Goal: Browse casually: Explore the website without a specific task or goal

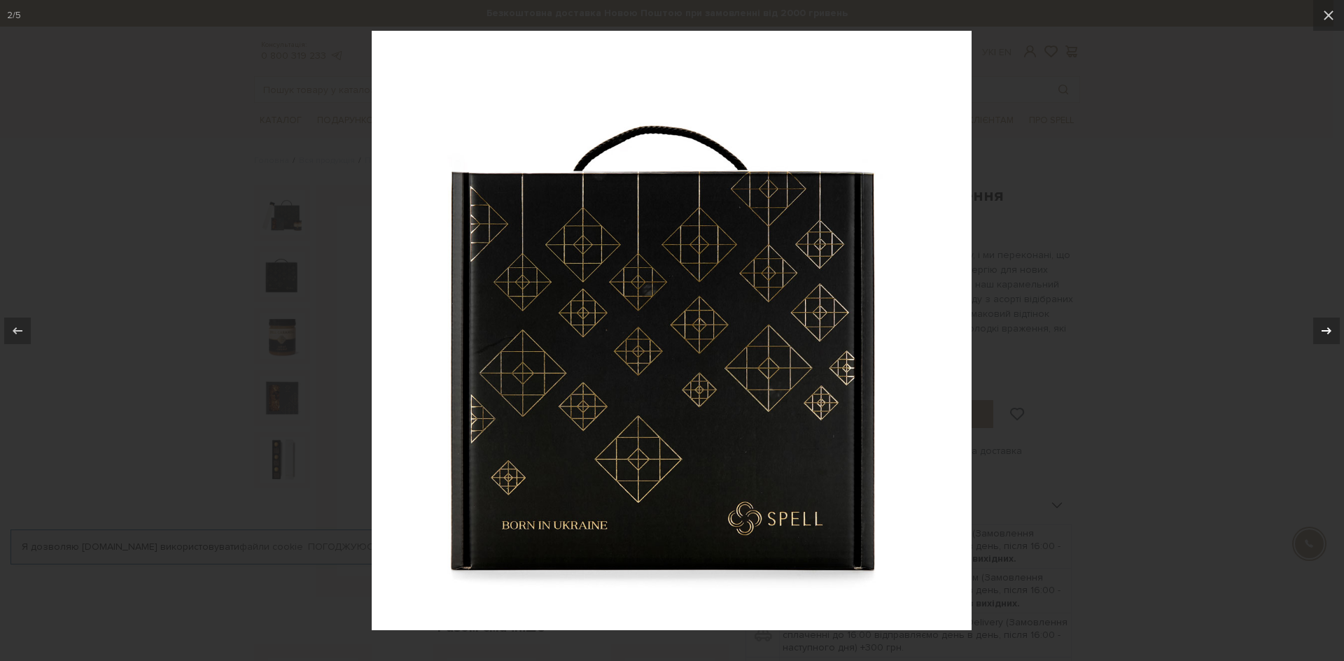
click at [1325, 325] on icon at bounding box center [1326, 331] width 17 height 17
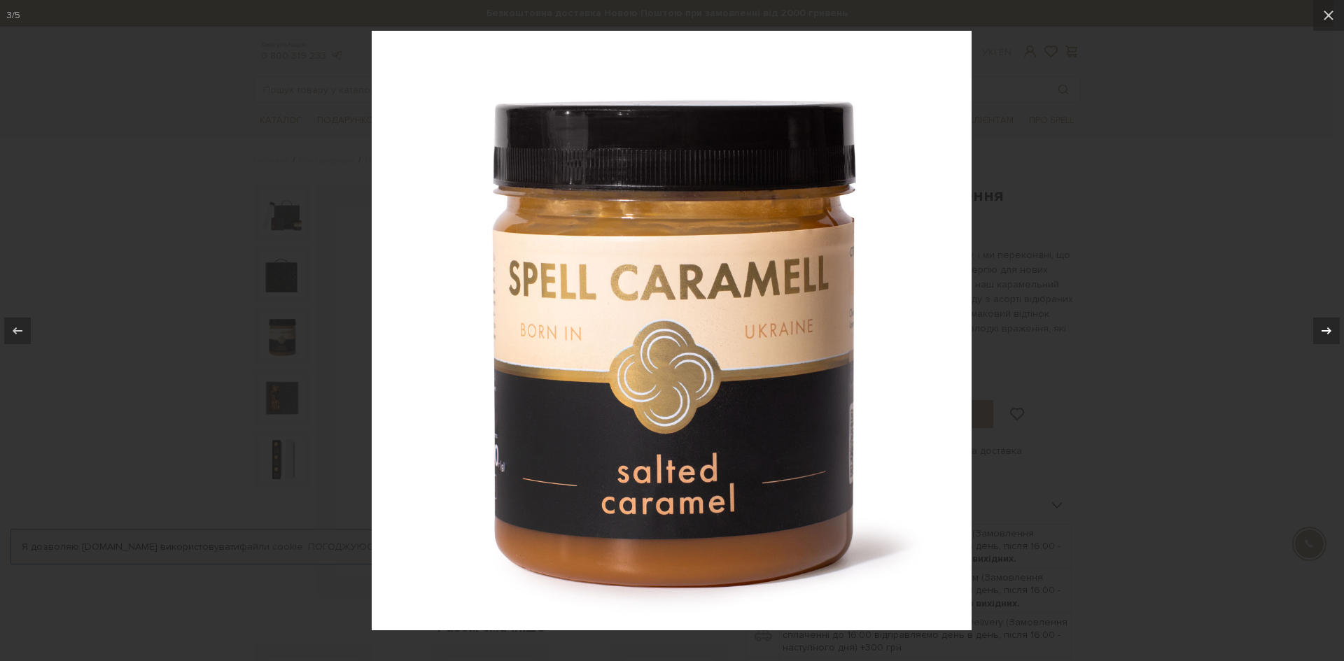
click at [1325, 325] on icon at bounding box center [1326, 331] width 17 height 17
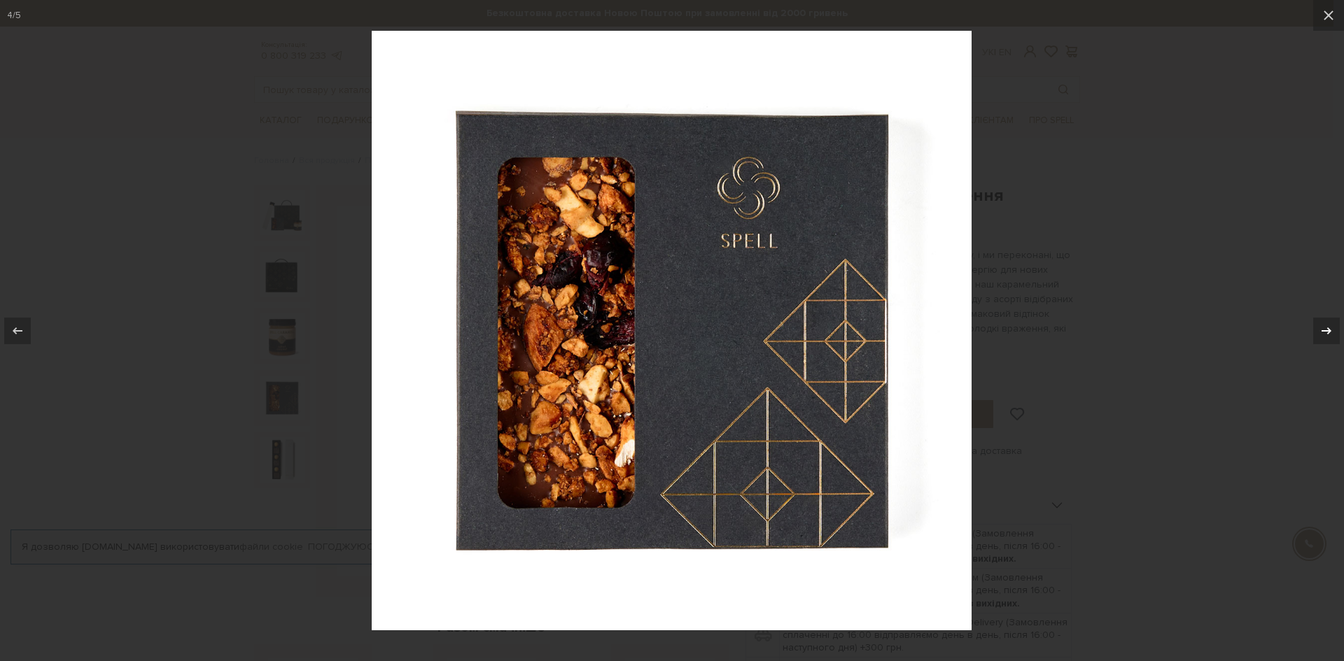
click at [1325, 325] on icon at bounding box center [1326, 331] width 17 height 17
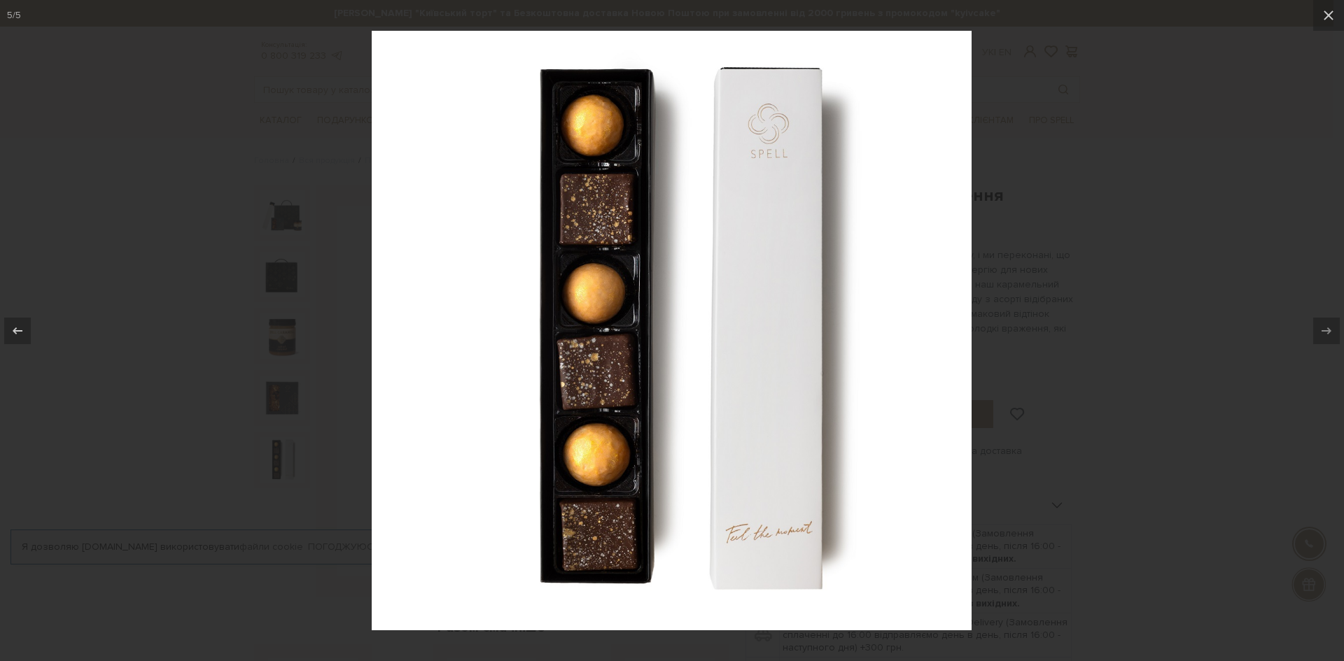
click at [1194, 169] on div at bounding box center [672, 330] width 1344 height 661
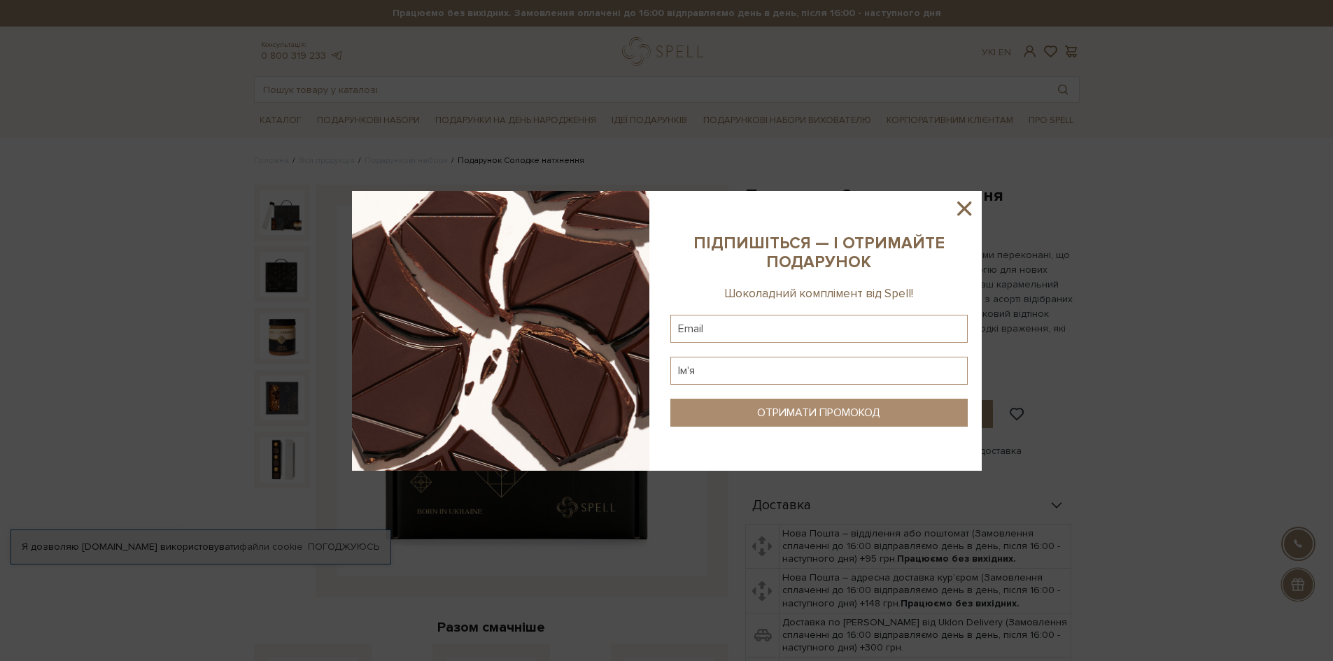
click at [958, 208] on icon at bounding box center [964, 209] width 24 height 24
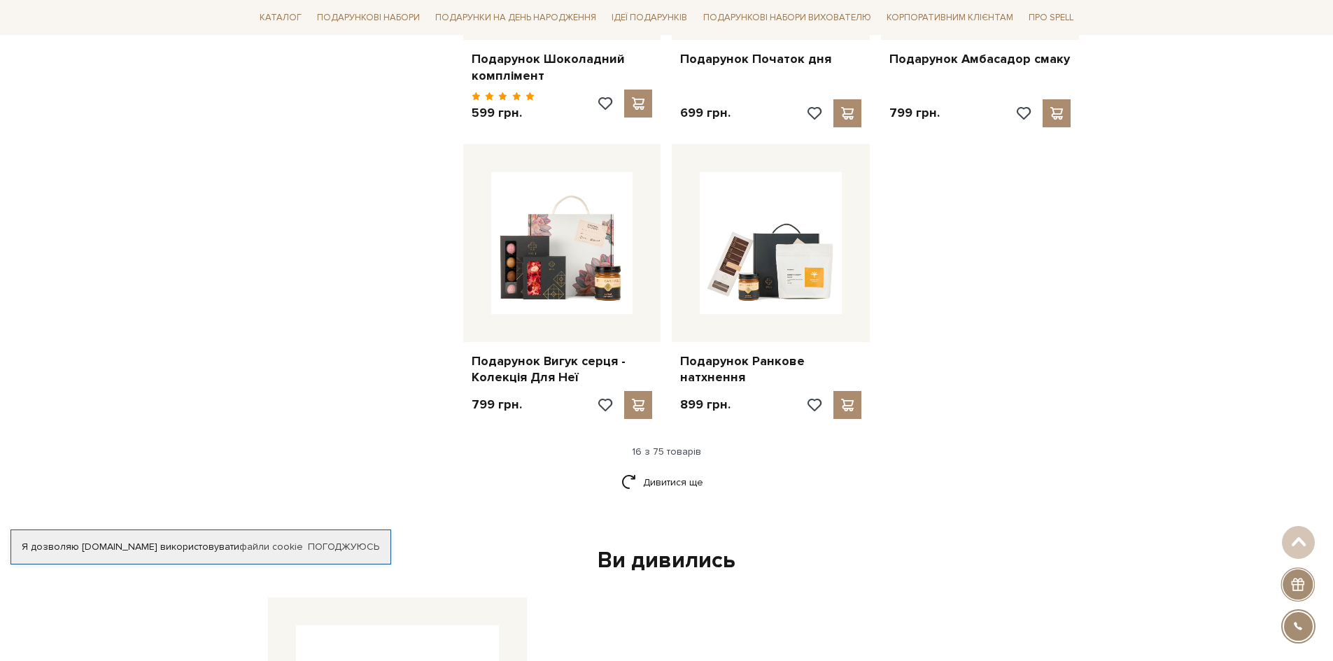
scroll to position [1610, 0]
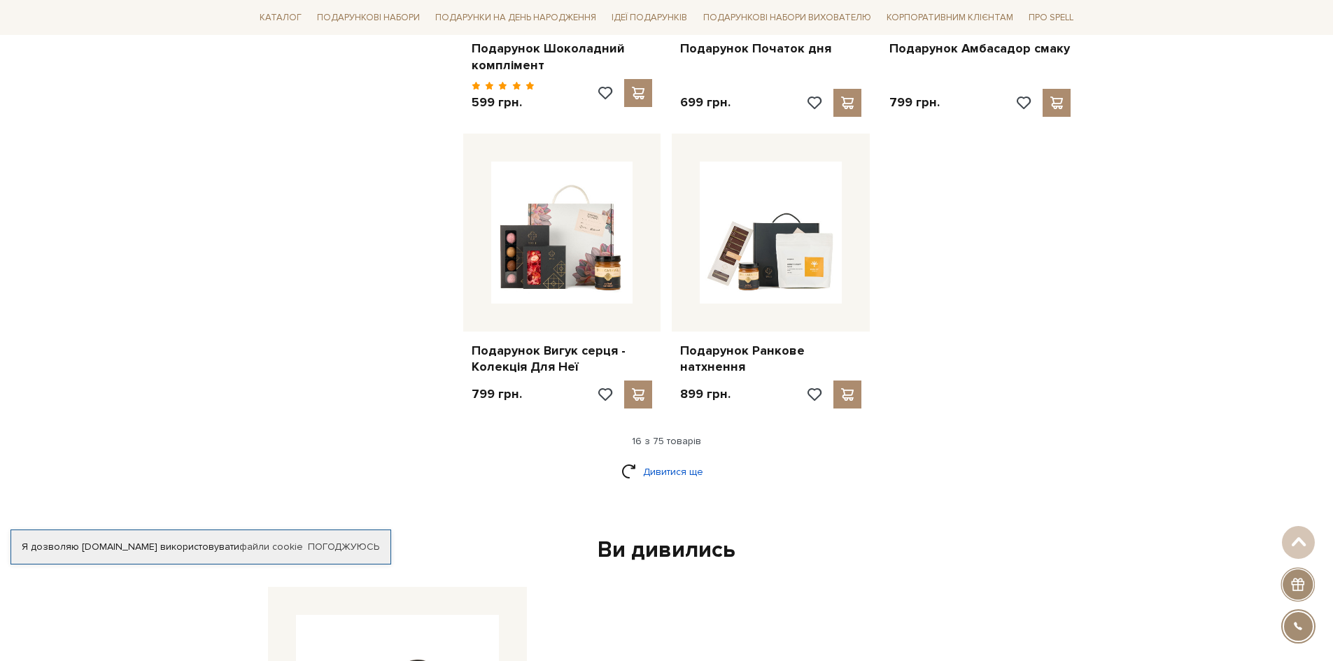
click at [689, 460] on link "Дивитися ще" at bounding box center [666, 472] width 91 height 24
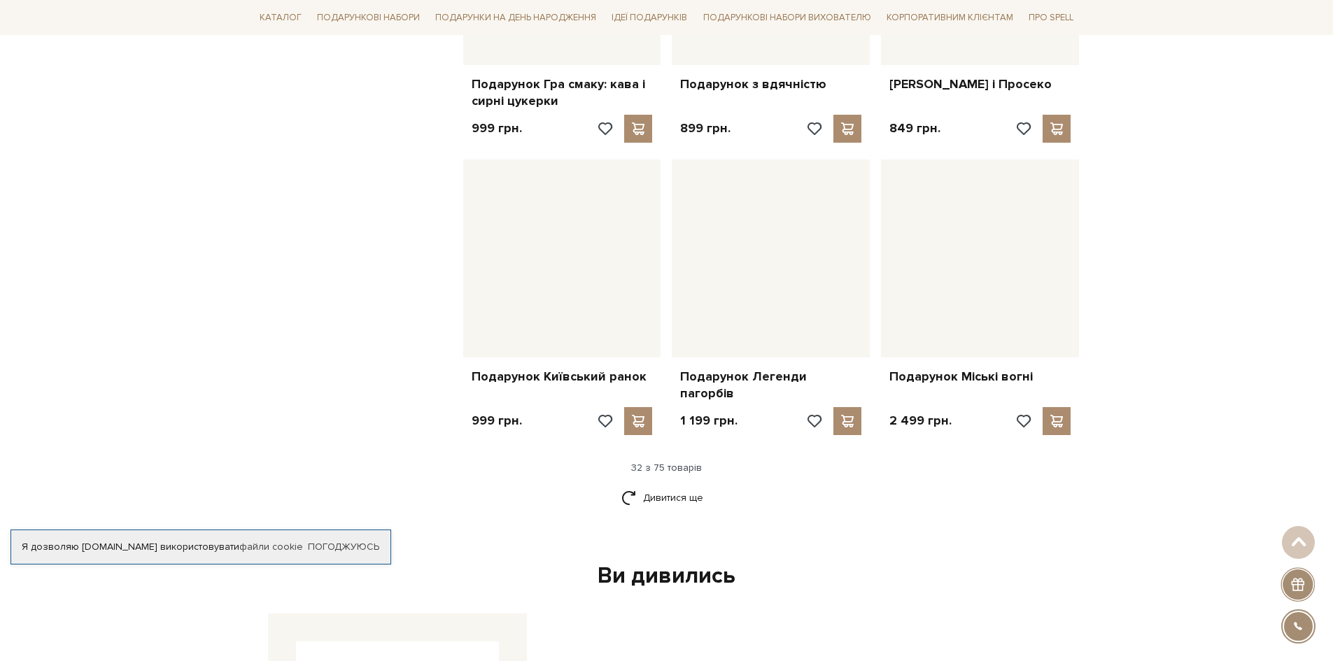
scroll to position [3079, 0]
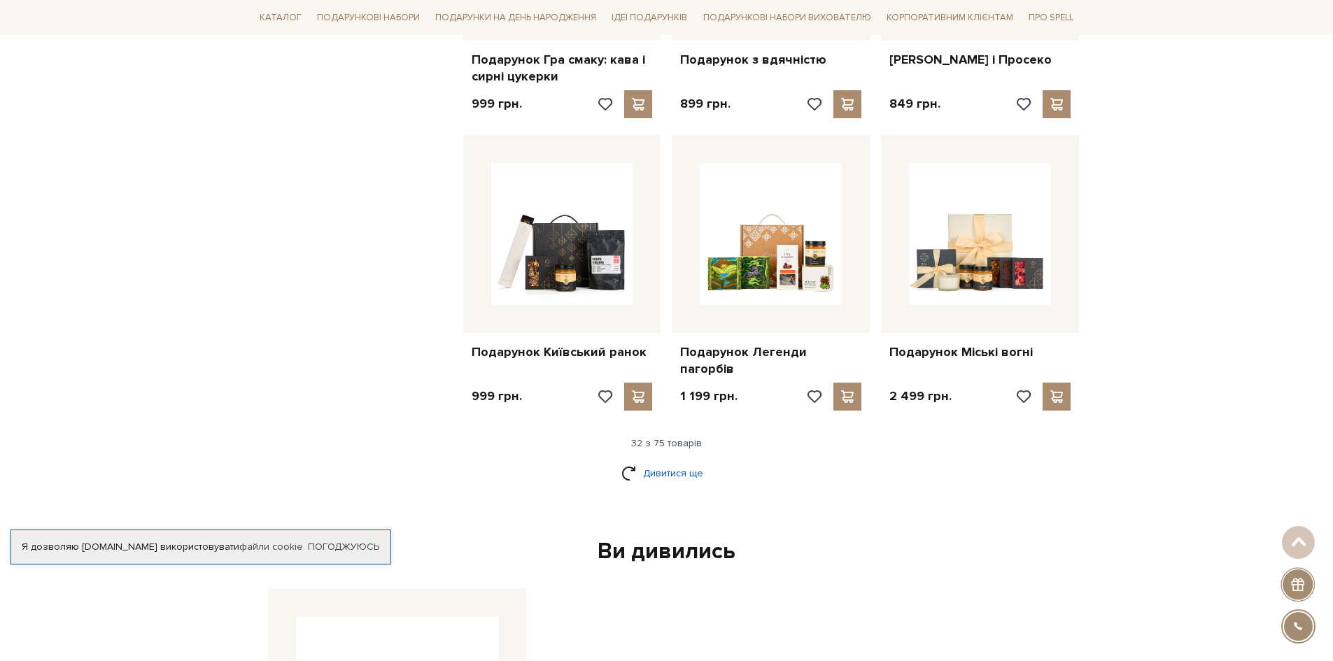
click at [653, 461] on link "Дивитися ще" at bounding box center [666, 473] width 91 height 24
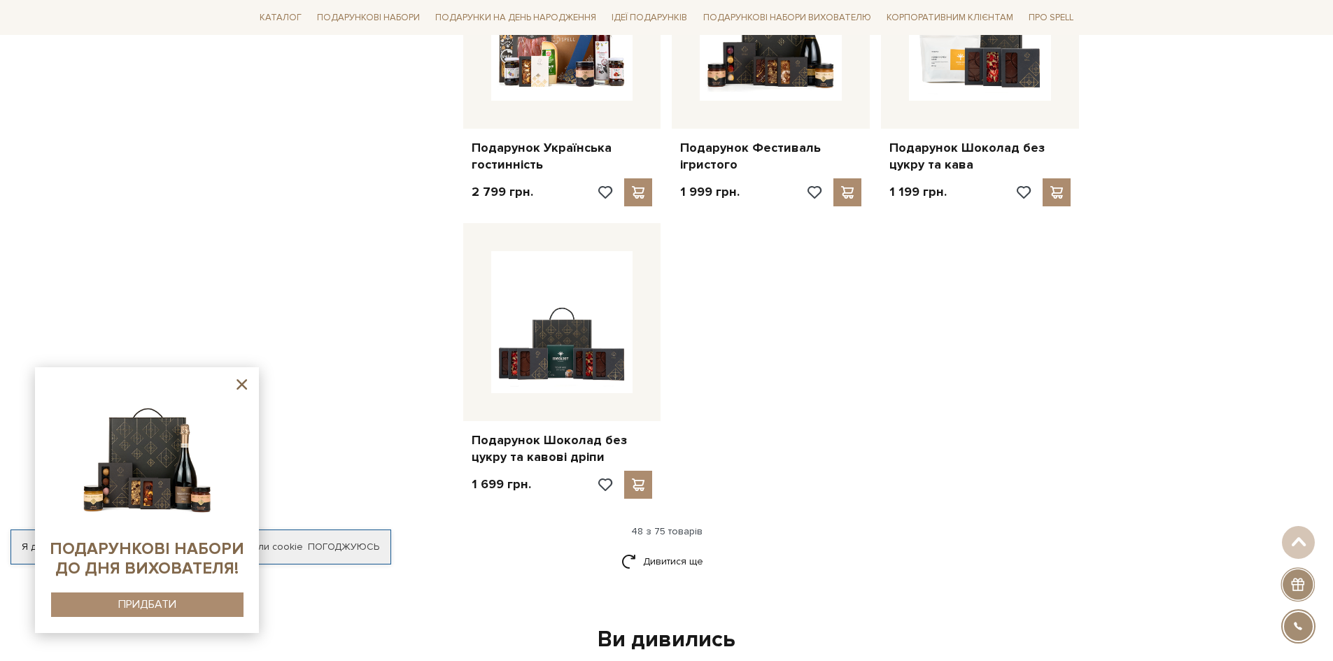
scroll to position [4969, 0]
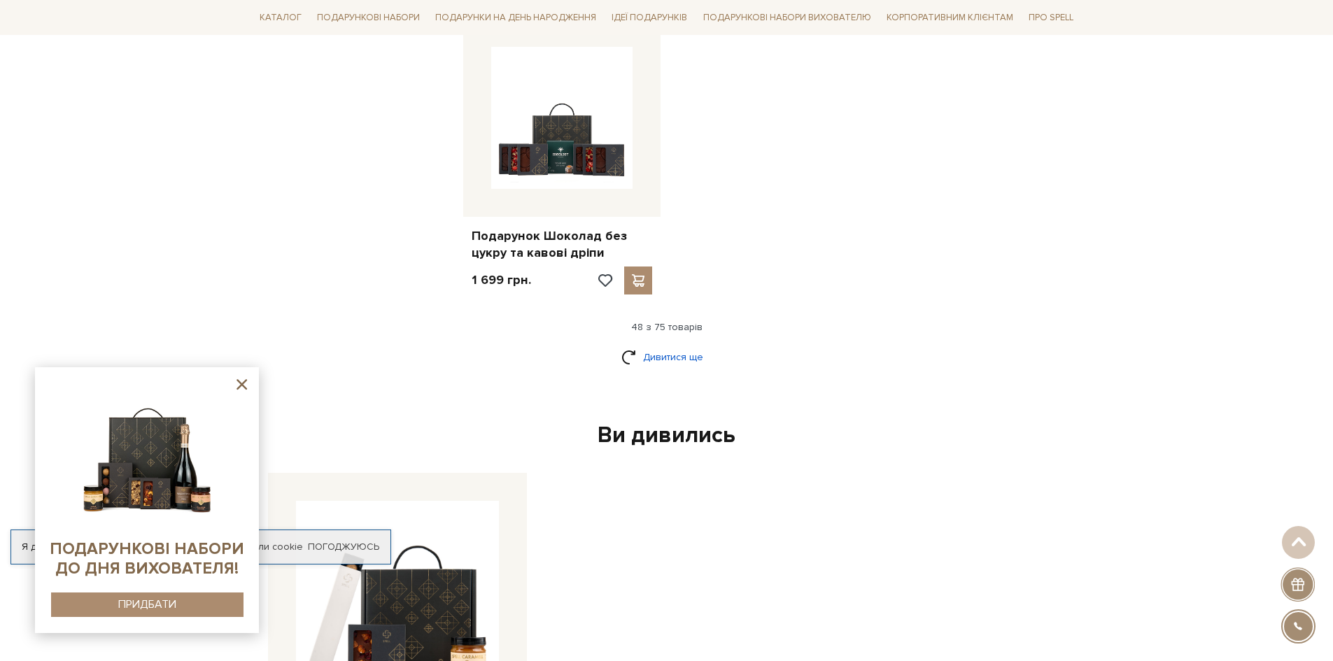
click at [657, 345] on link "Дивитися ще" at bounding box center [666, 357] width 91 height 24
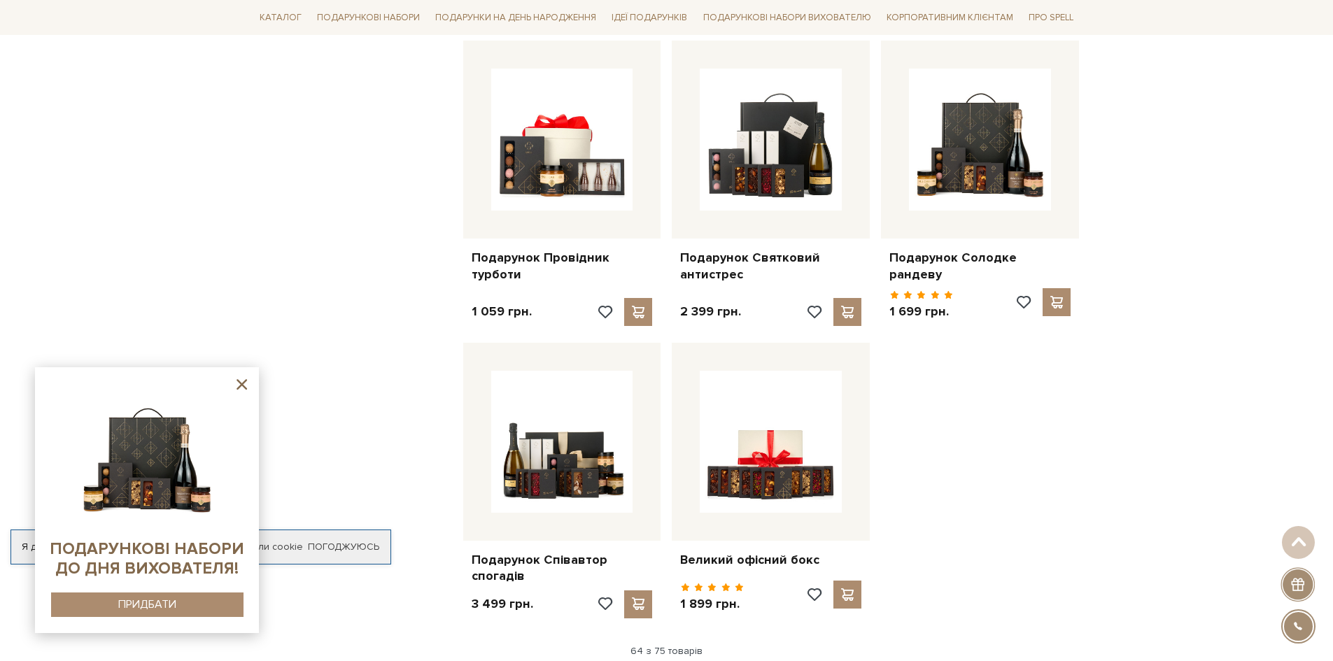
scroll to position [6298, 0]
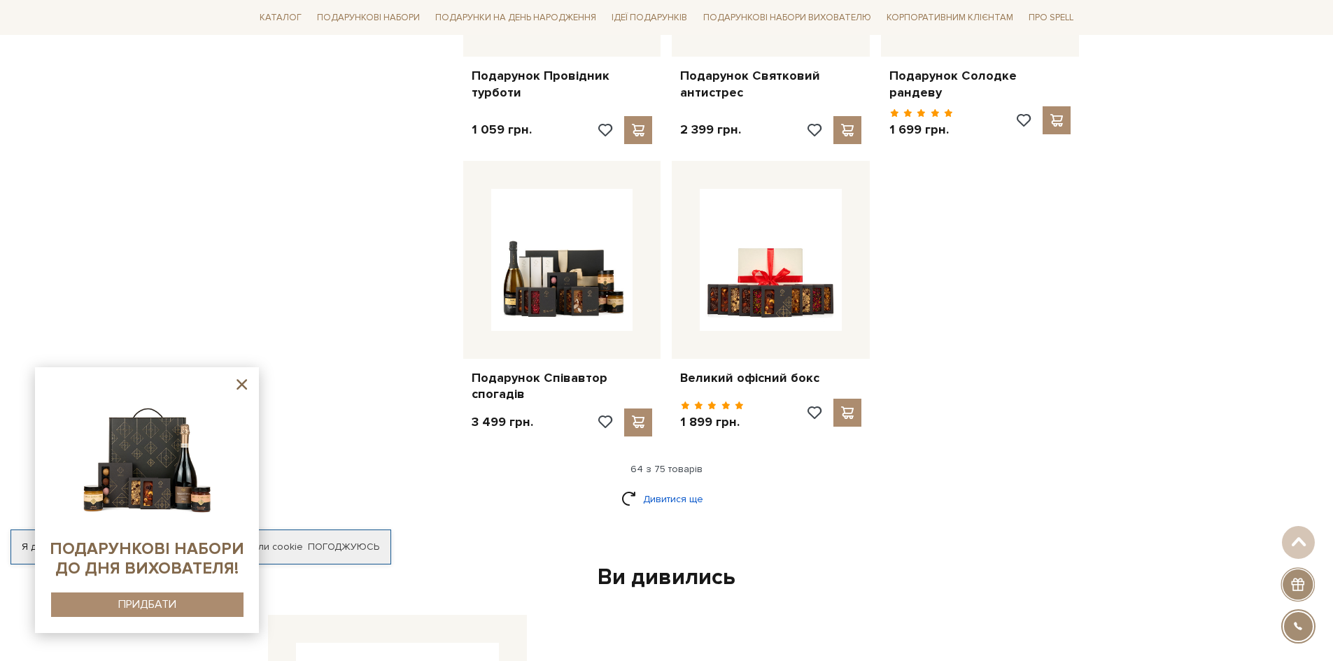
click at [687, 487] on link "Дивитися ще" at bounding box center [666, 499] width 91 height 24
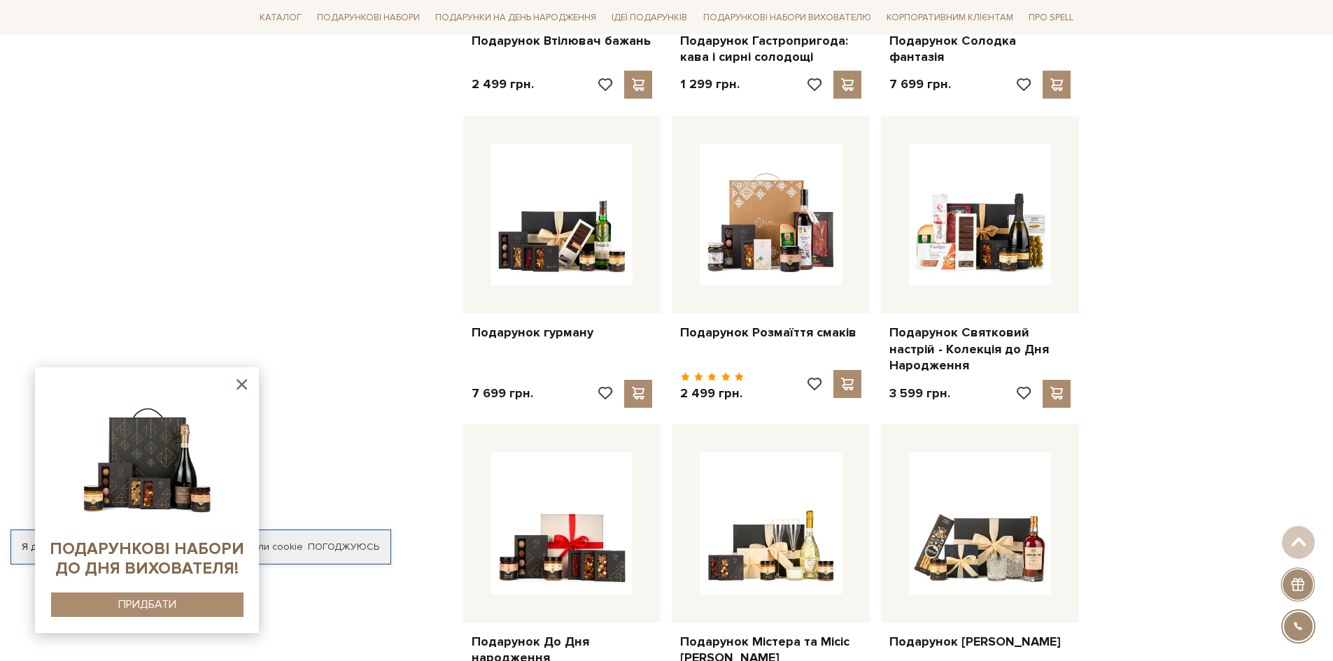
scroll to position [7278, 0]
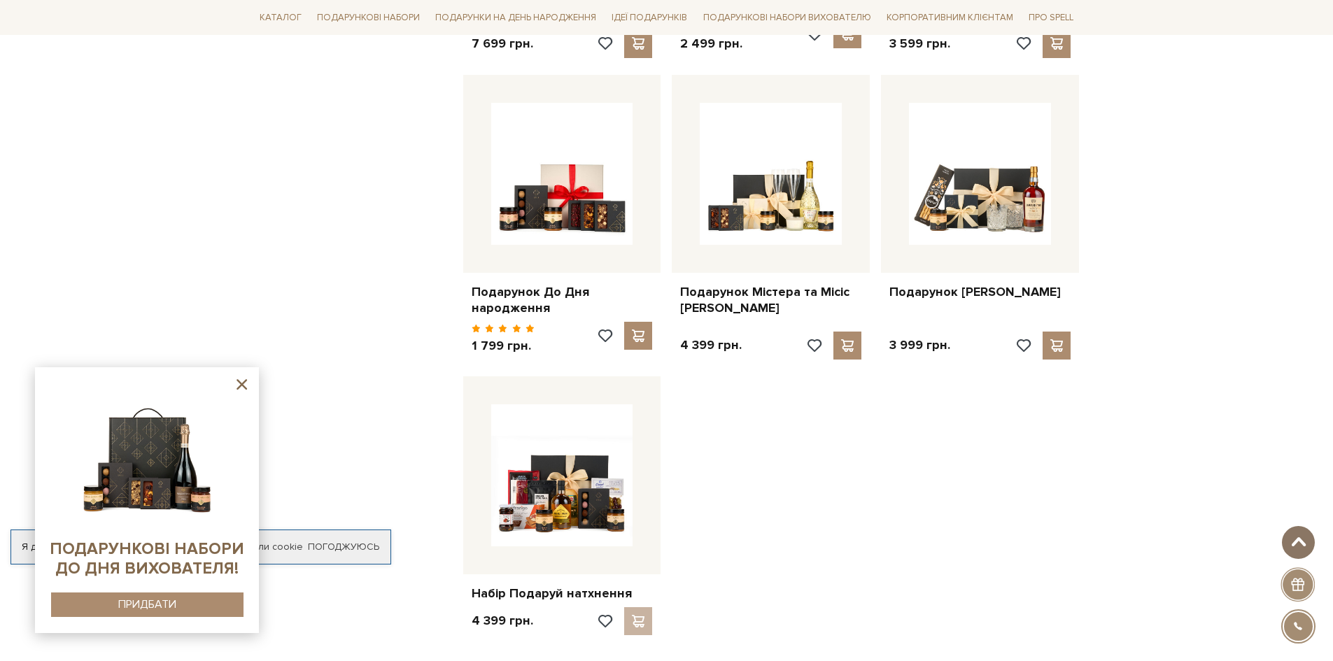
click at [1293, 536] on button at bounding box center [1298, 542] width 33 height 33
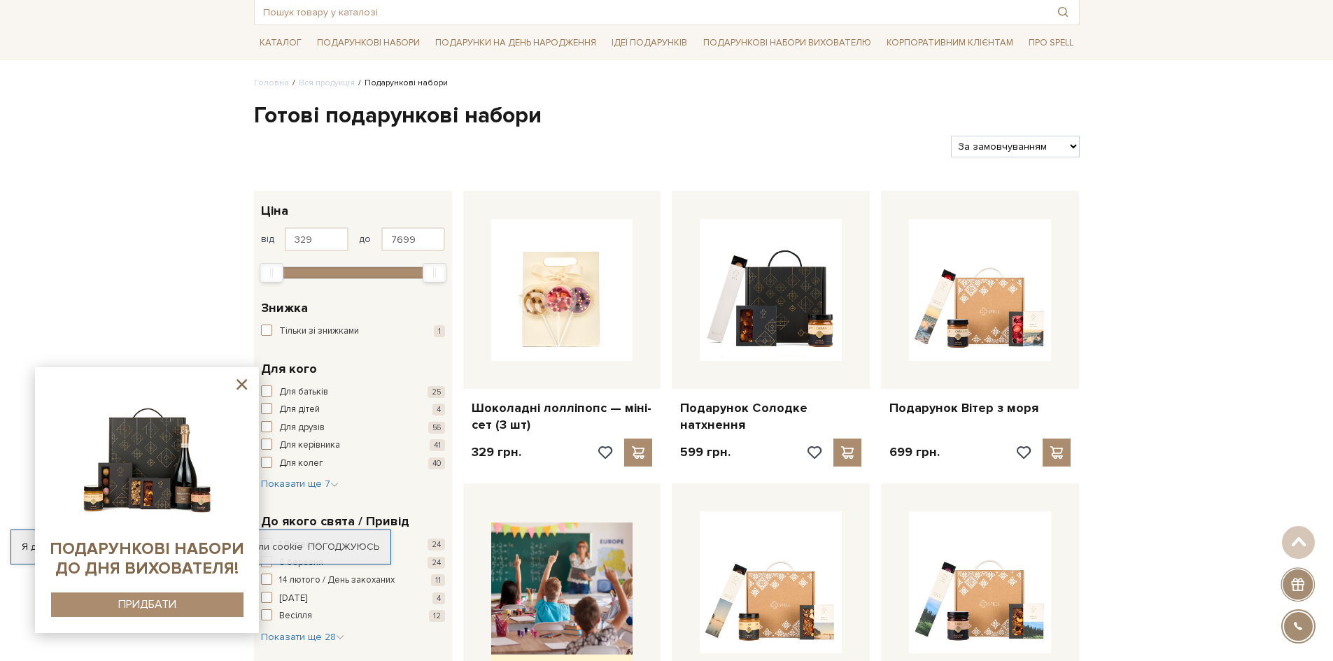
scroll to position [0, 0]
